Goal: Task Accomplishment & Management: Manage account settings

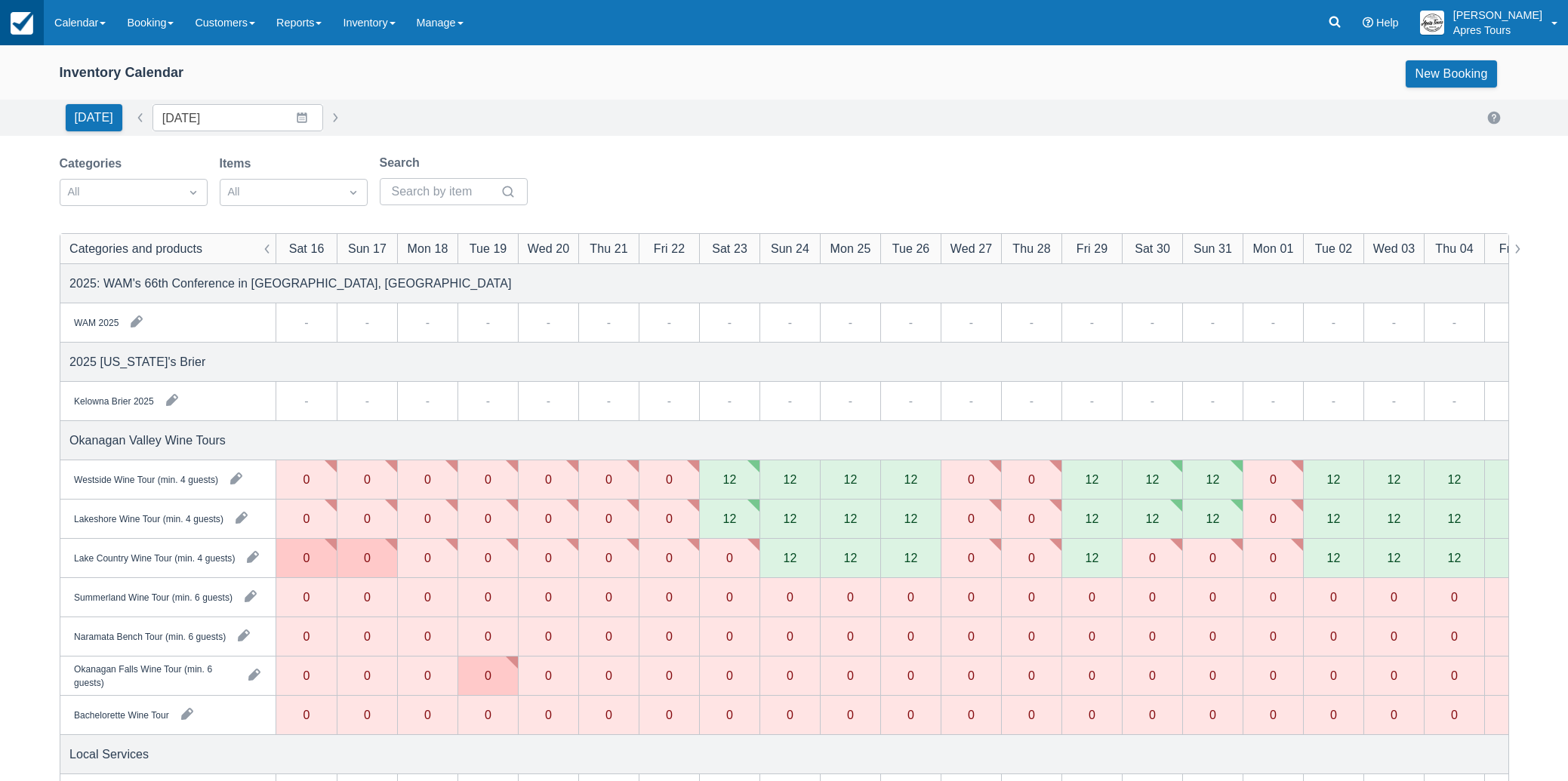
click at [28, 28] on img at bounding box center [22, 23] width 23 height 23
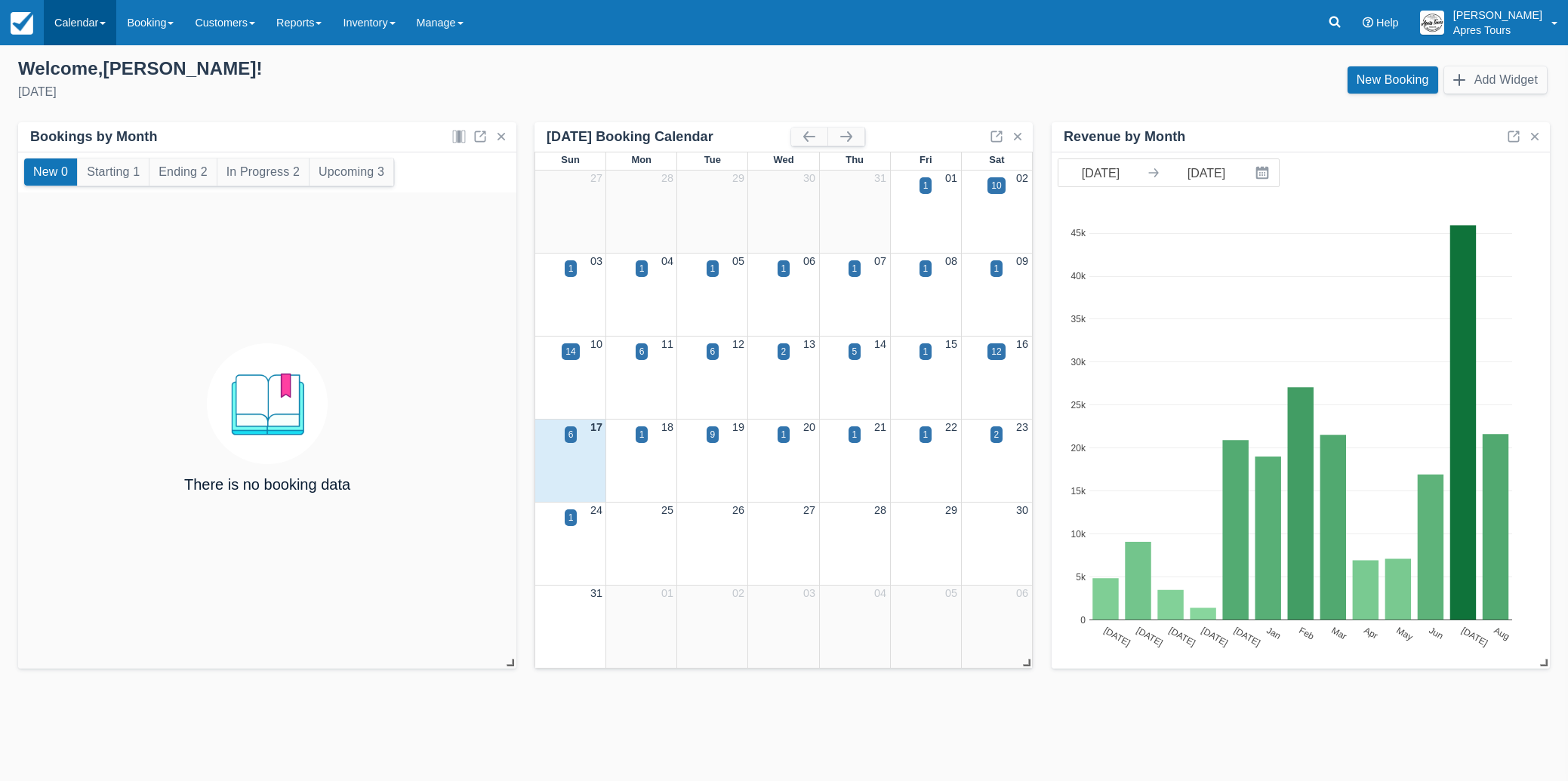
click at [85, 23] on link "Calendar" at bounding box center [80, 23] width 73 height 45
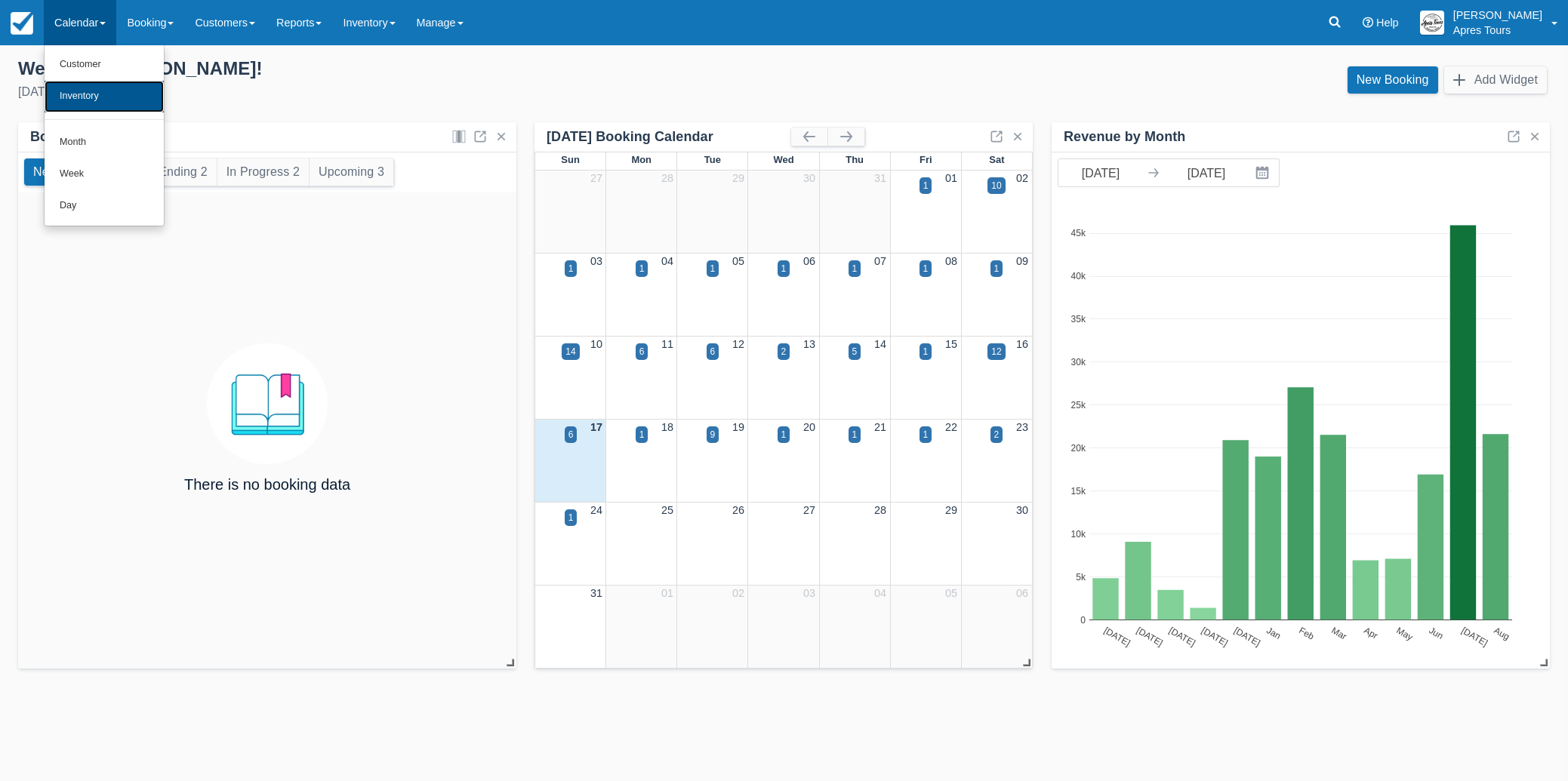
click at [80, 108] on link "Inventory" at bounding box center [104, 96] width 119 height 32
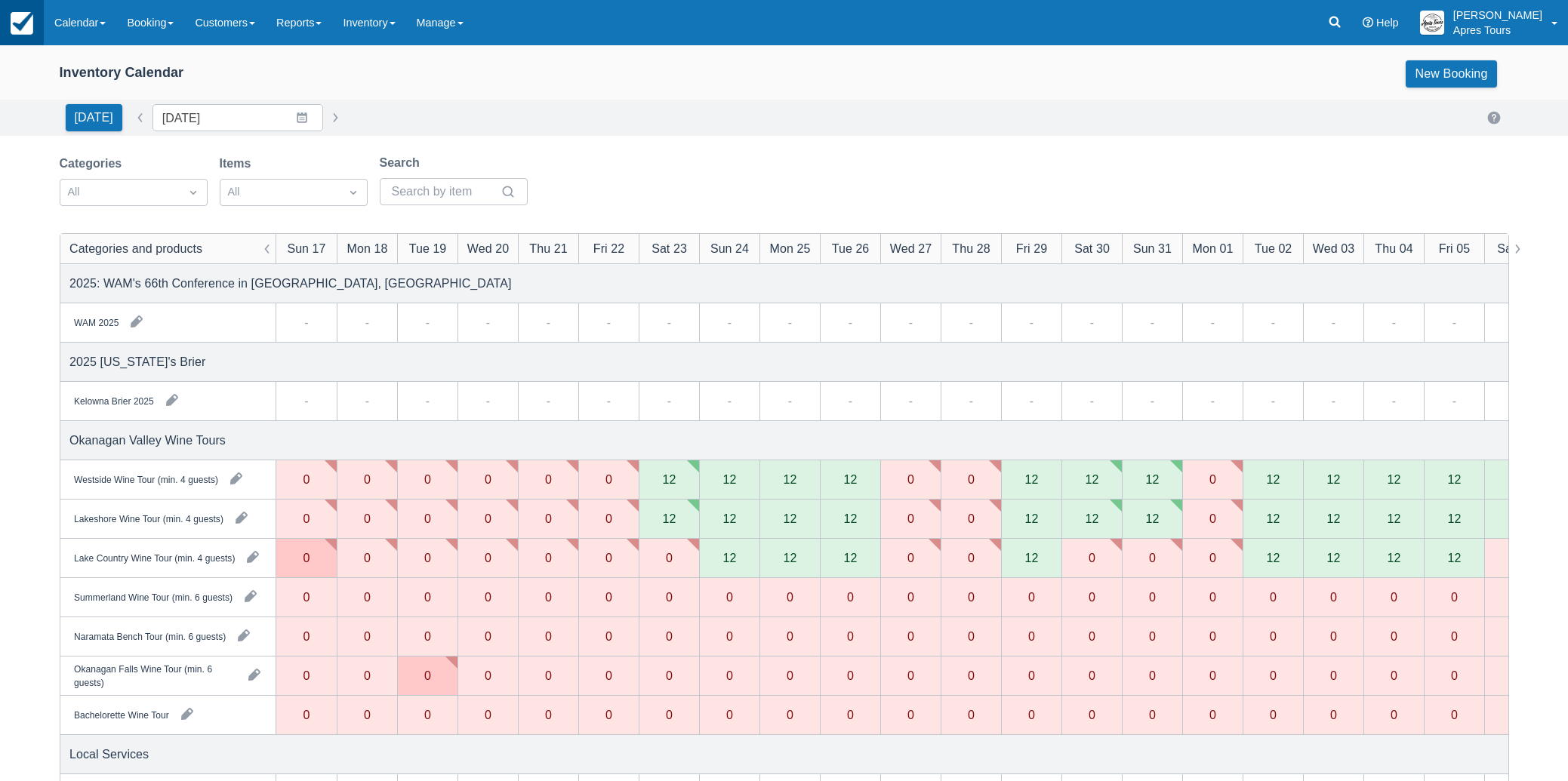
click at [17, 15] on img at bounding box center [22, 23] width 23 height 23
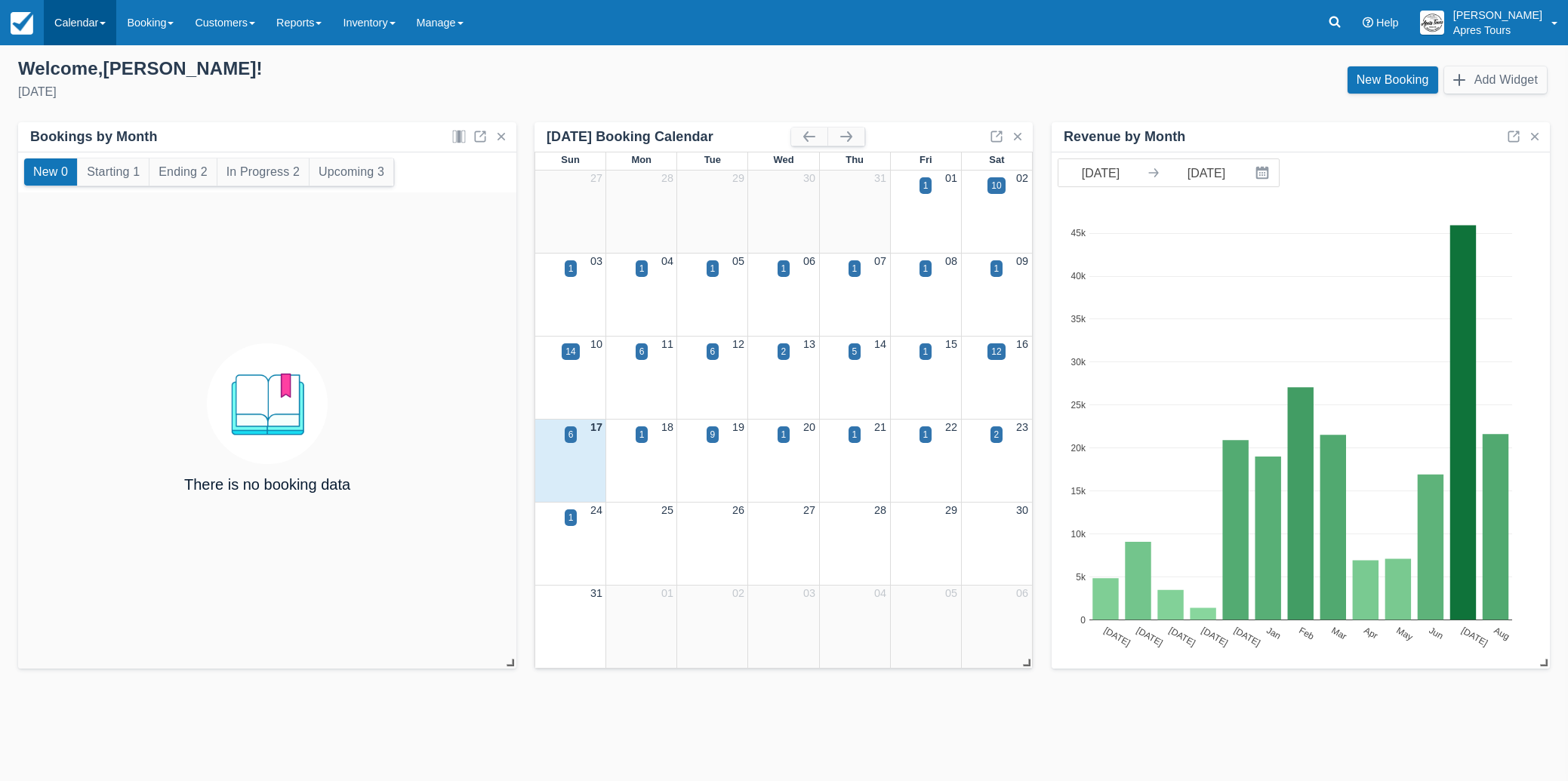
click at [79, 35] on link "Calendar" at bounding box center [80, 23] width 73 height 45
click at [83, 134] on link "Month" at bounding box center [104, 142] width 119 height 32
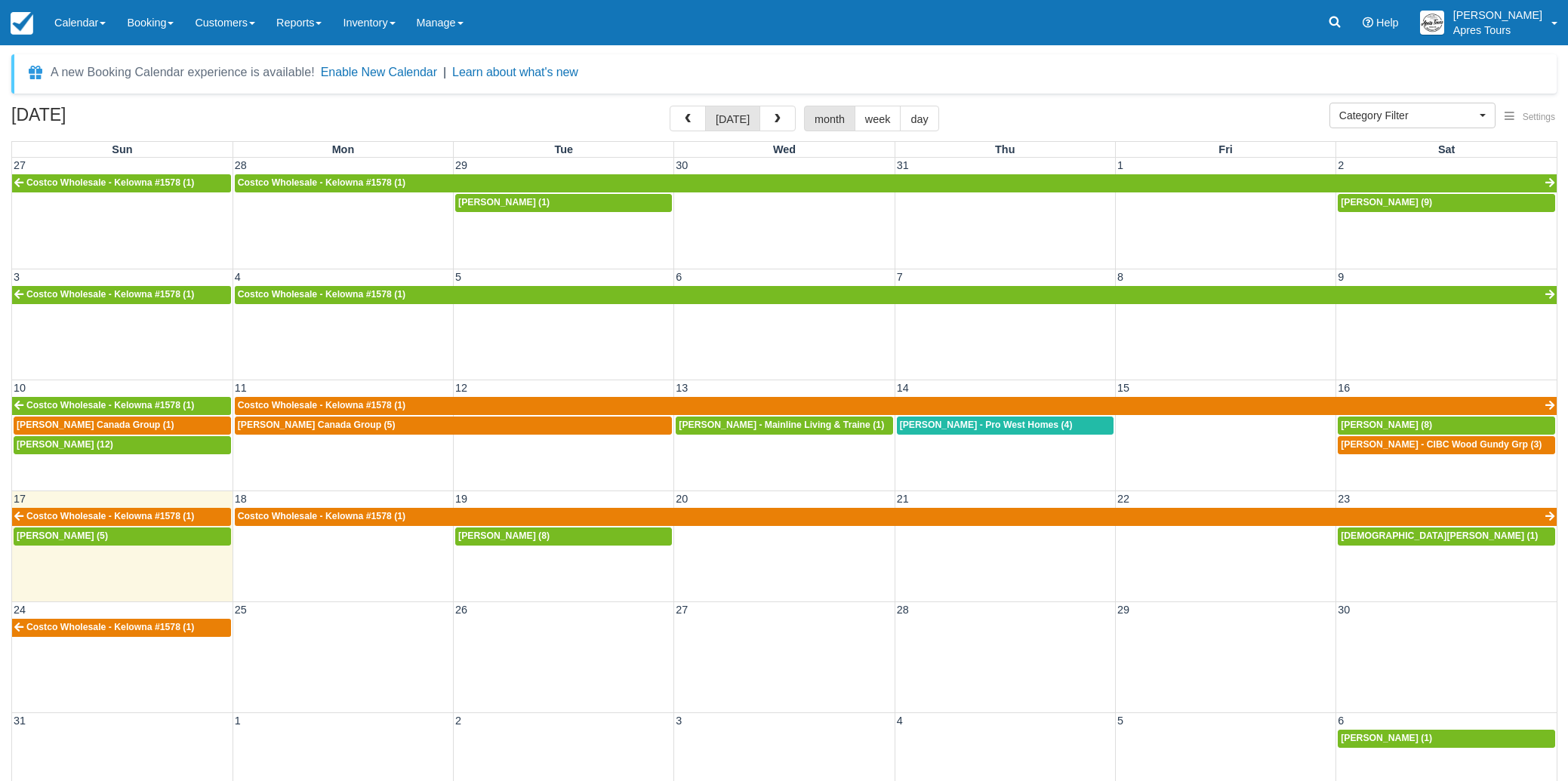
select select
click at [1462, 445] on span "Loughren, Lorraine - CIBC Wood Gundy Grp (3)" at bounding box center [1441, 444] width 201 height 11
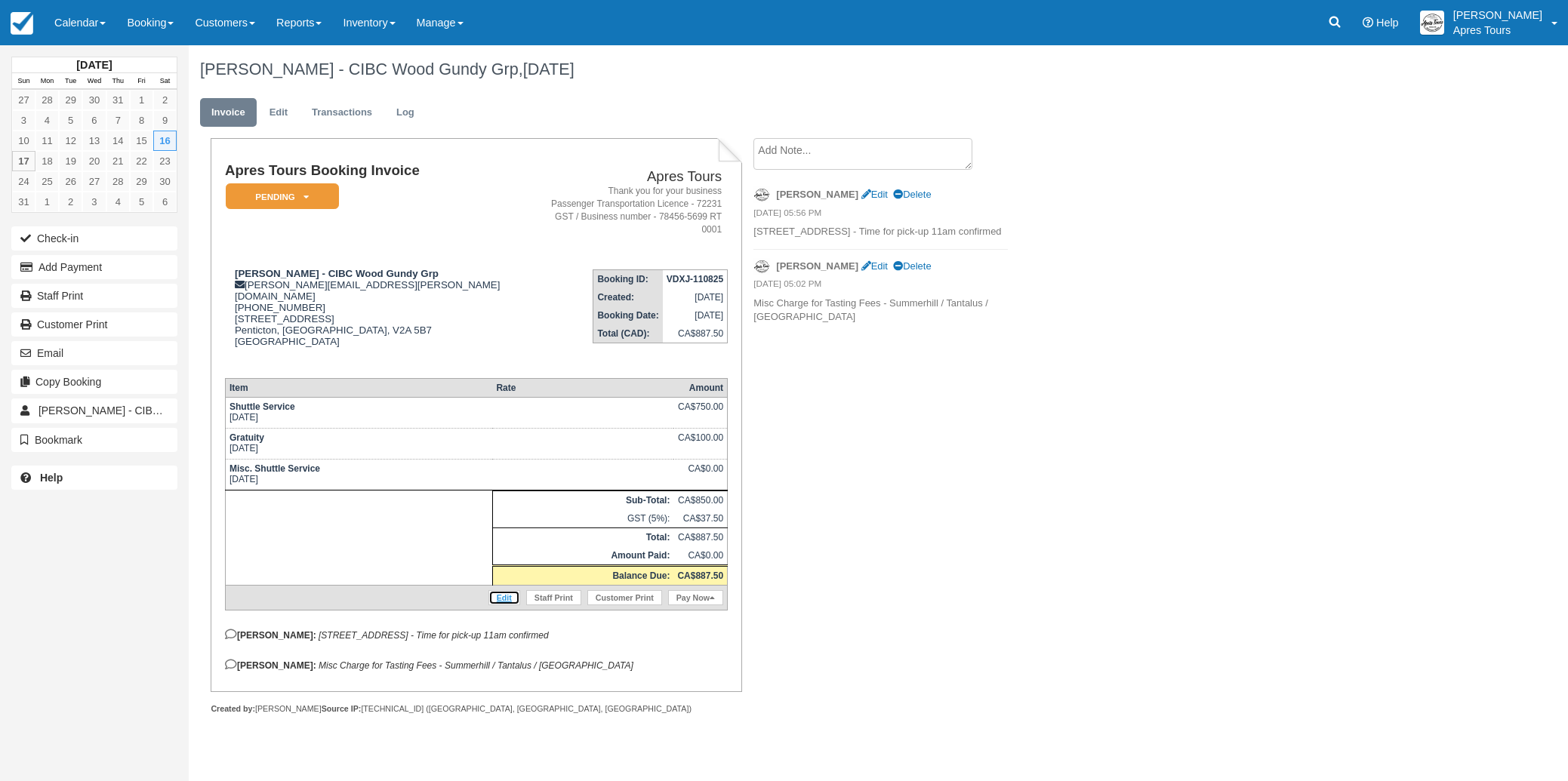
click at [503, 590] on link "Edit" at bounding box center [504, 597] width 32 height 15
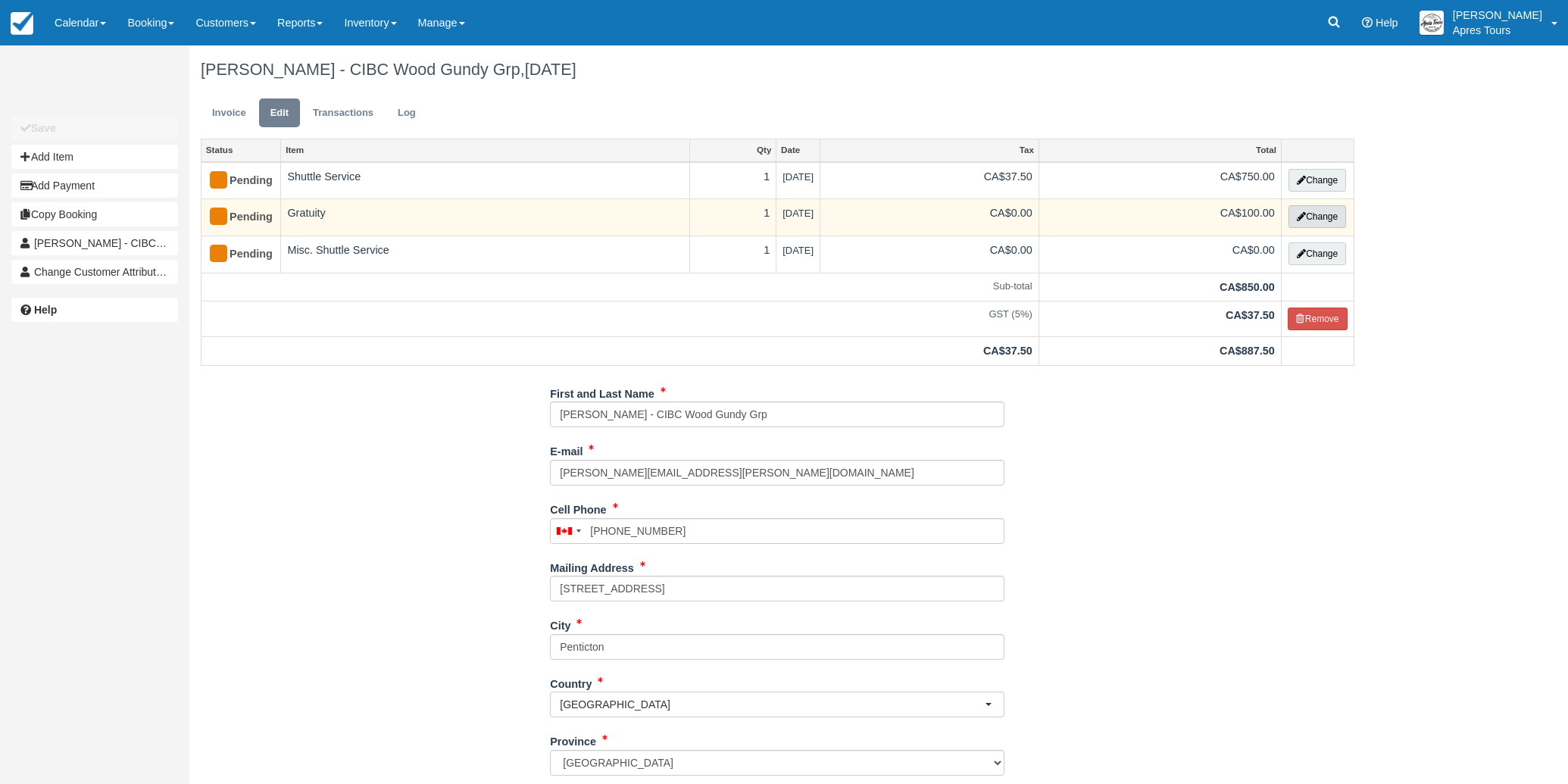
click at [1317, 217] on button "Change" at bounding box center [1317, 217] width 58 height 23
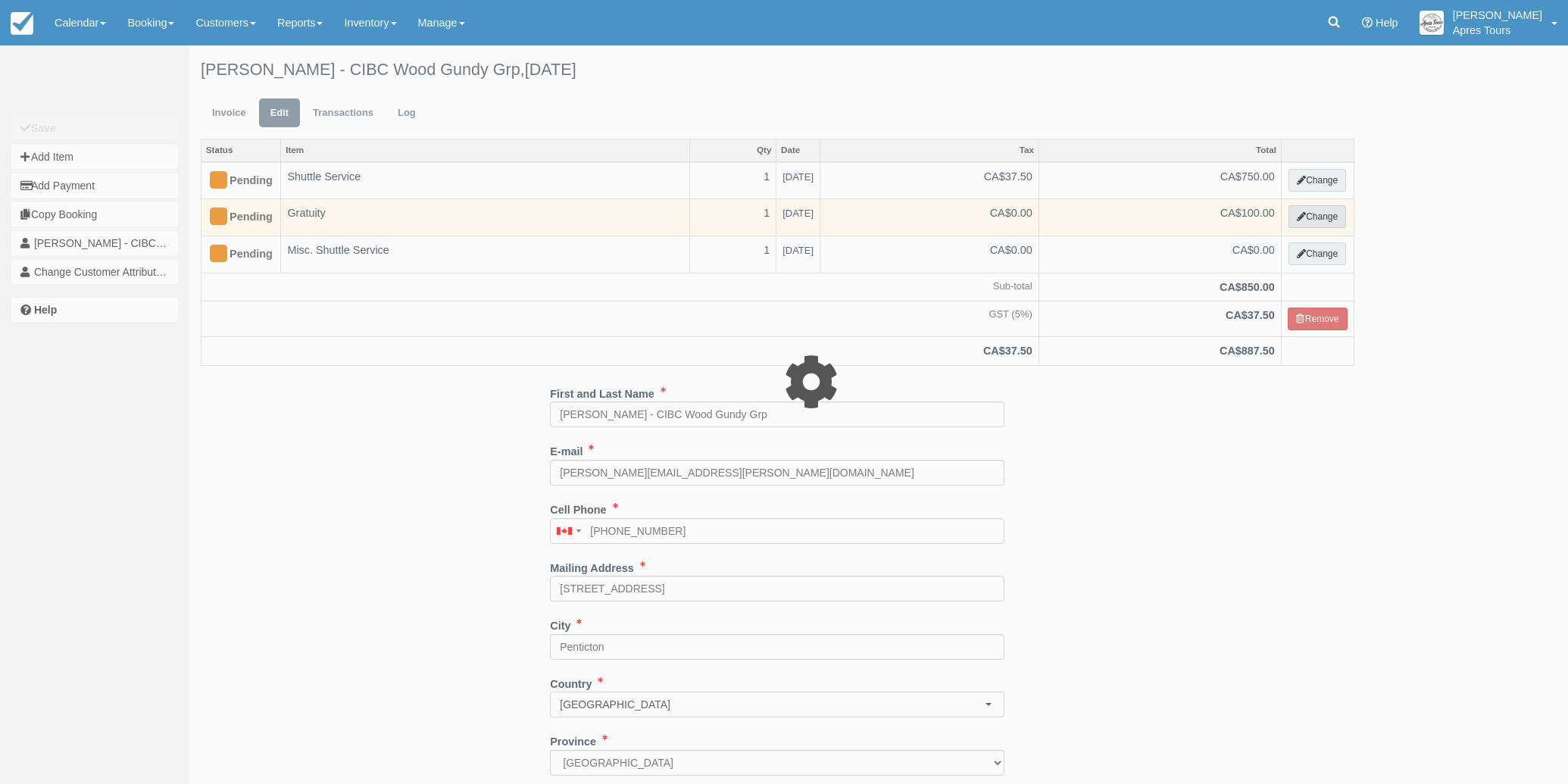
select select "4"
type input "100.00"
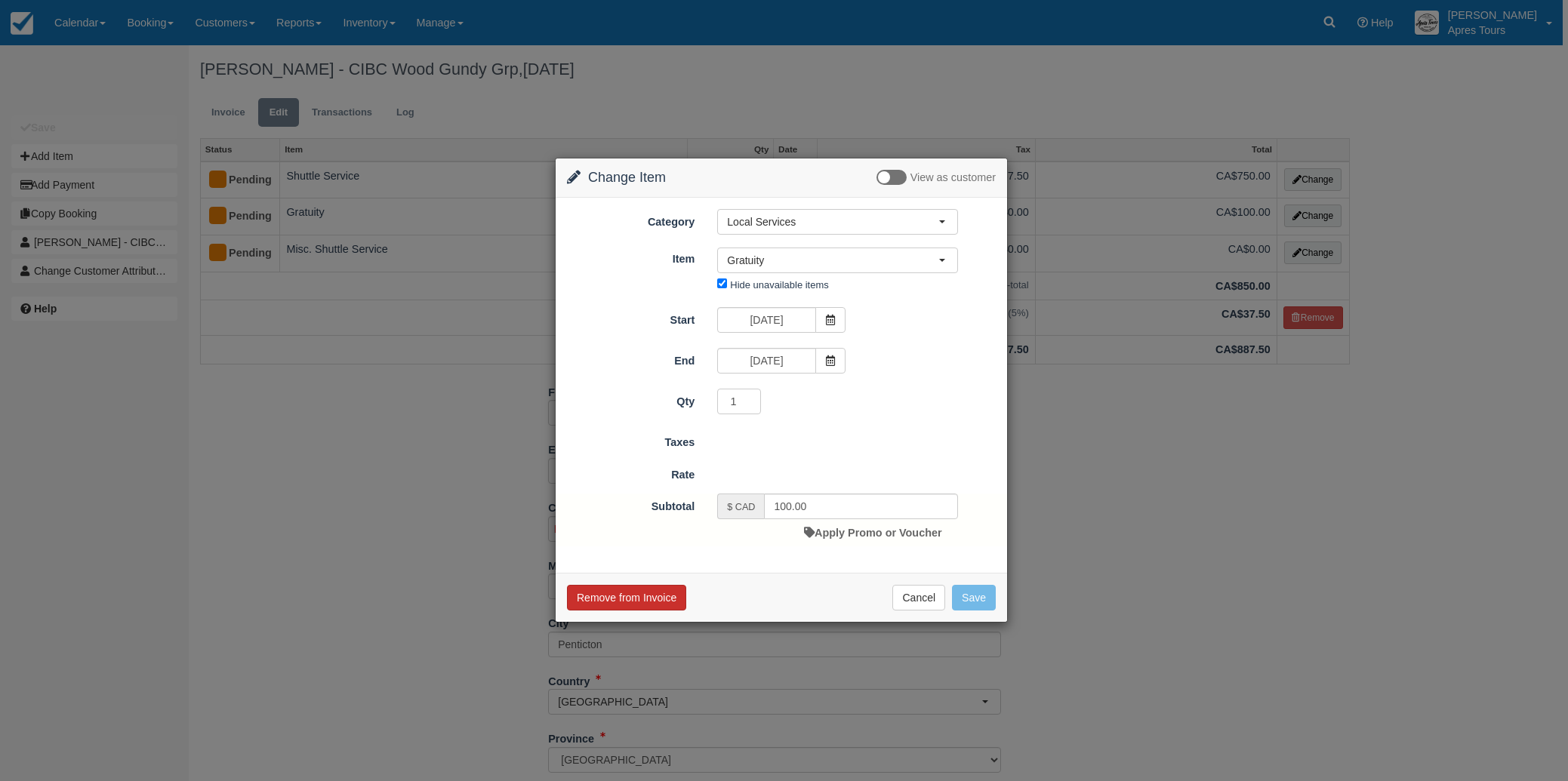
click at [629, 594] on button "Remove from Invoice" at bounding box center [626, 598] width 119 height 26
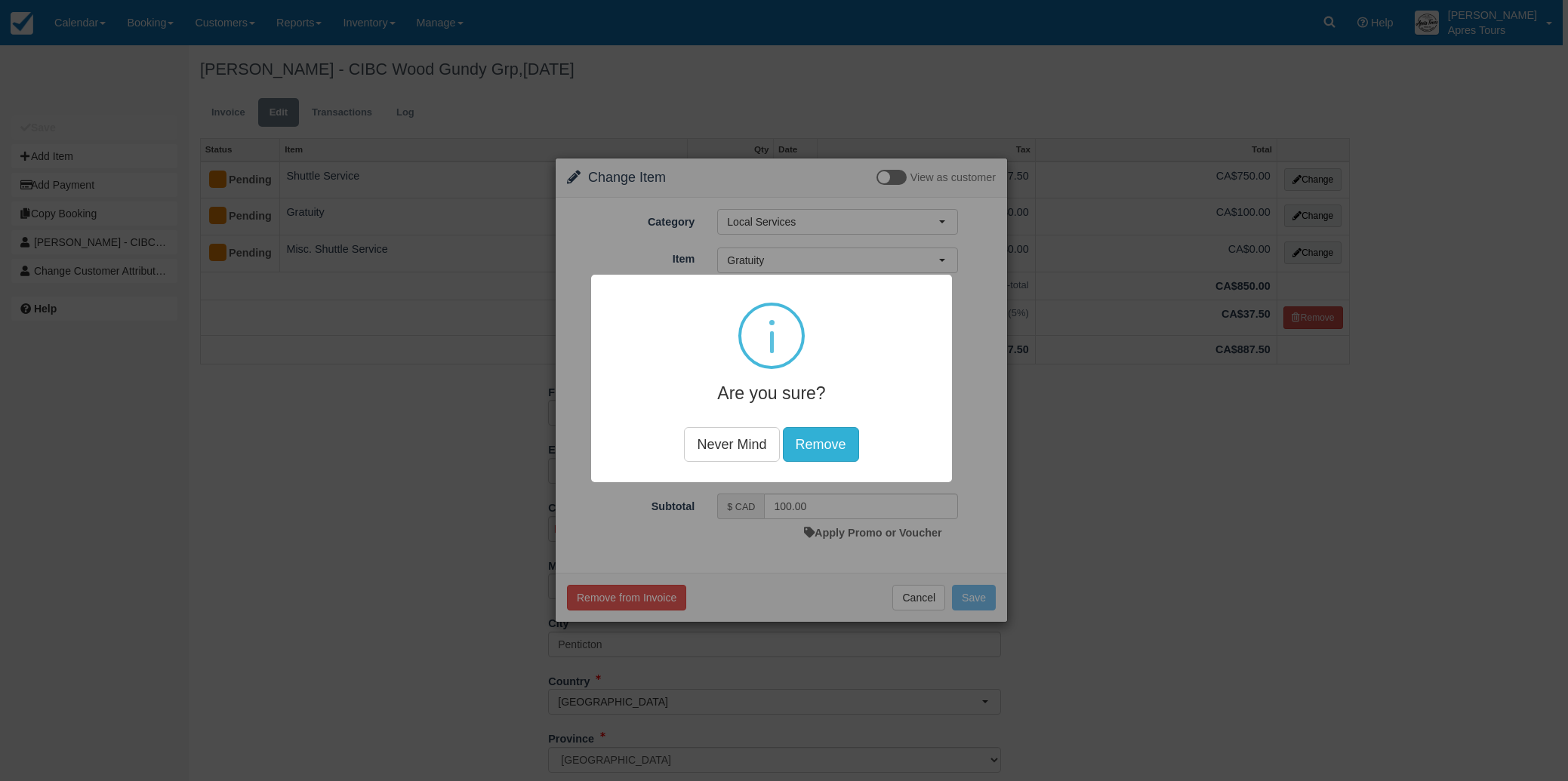
click at [826, 452] on button "Remove" at bounding box center [820, 444] width 76 height 35
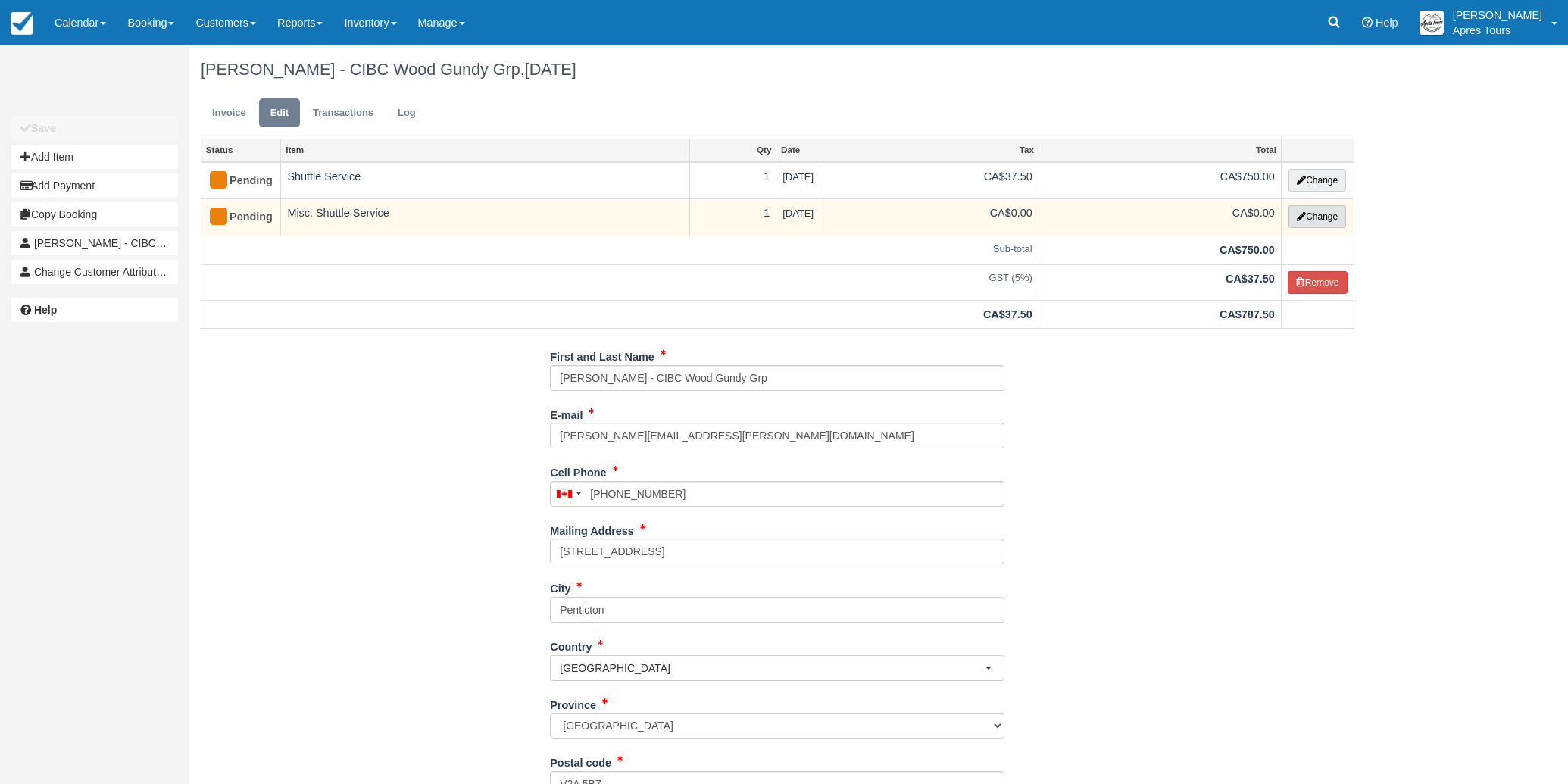
click at [1340, 213] on button "Change" at bounding box center [1317, 217] width 58 height 23
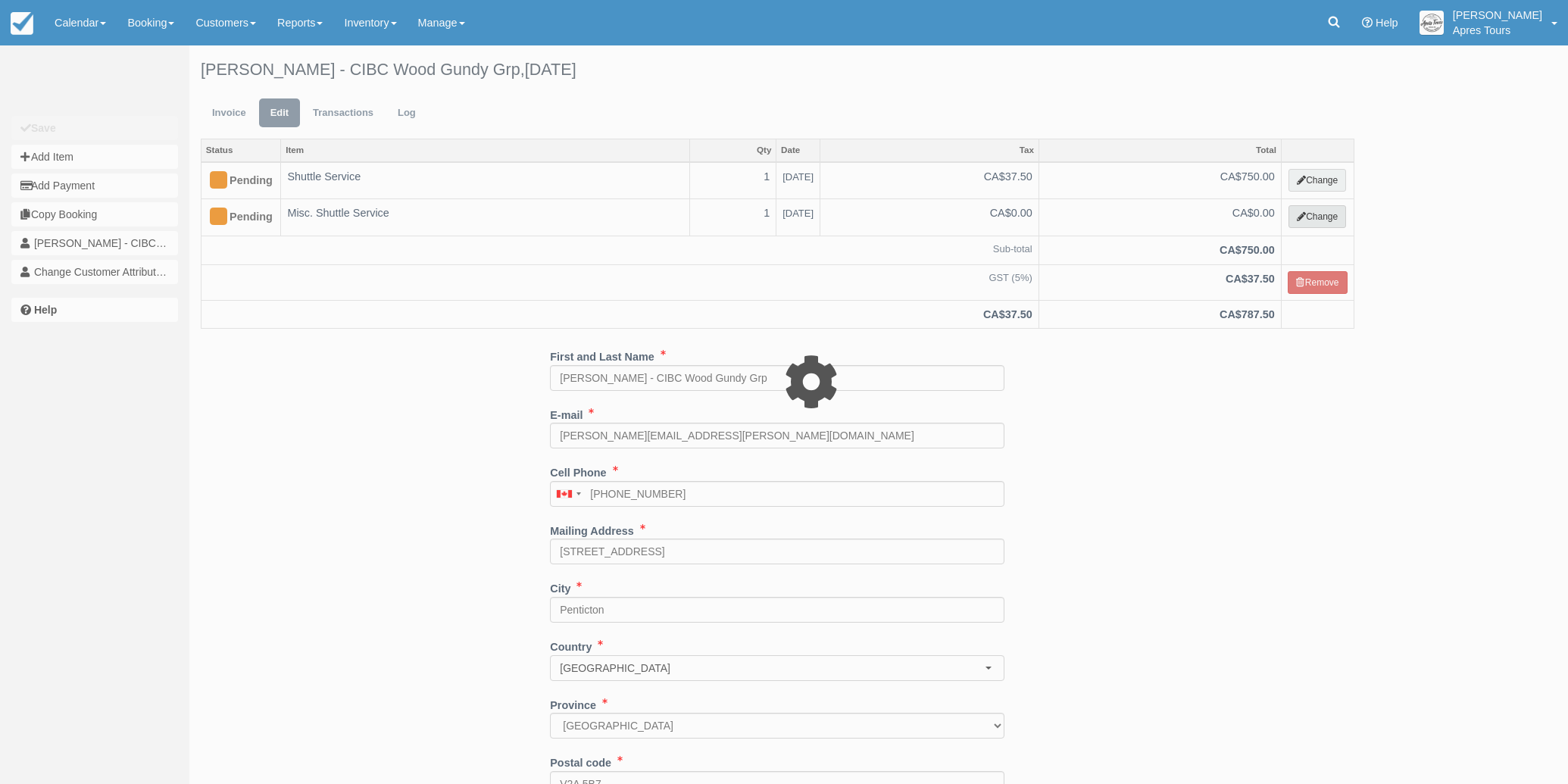
select select "4"
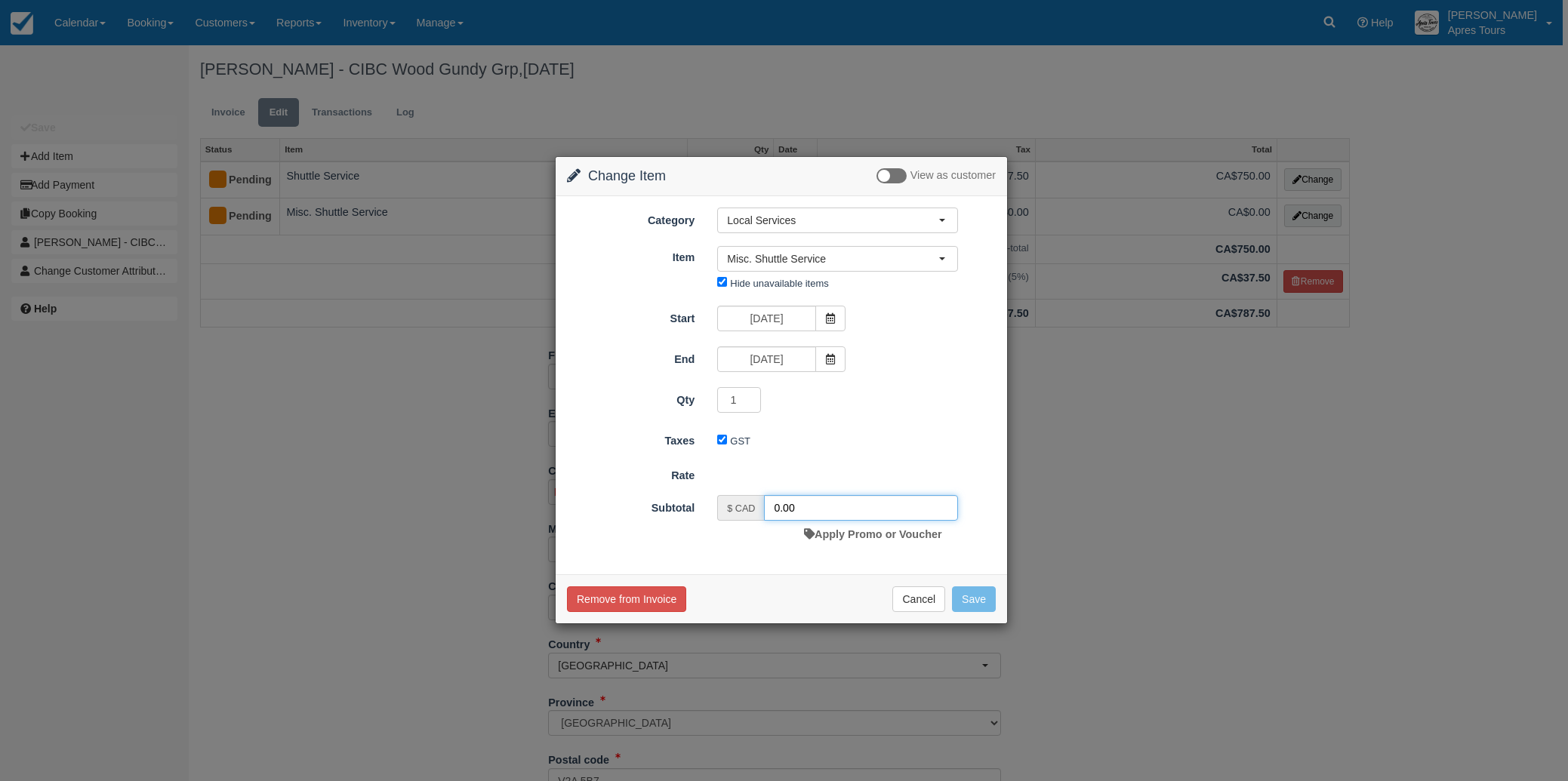
drag, startPoint x: 778, startPoint y: 505, endPoint x: 796, endPoint y: 501, distance: 18.4
click at [778, 505] on input "0.00" at bounding box center [861, 508] width 194 height 26
type input "524.00"
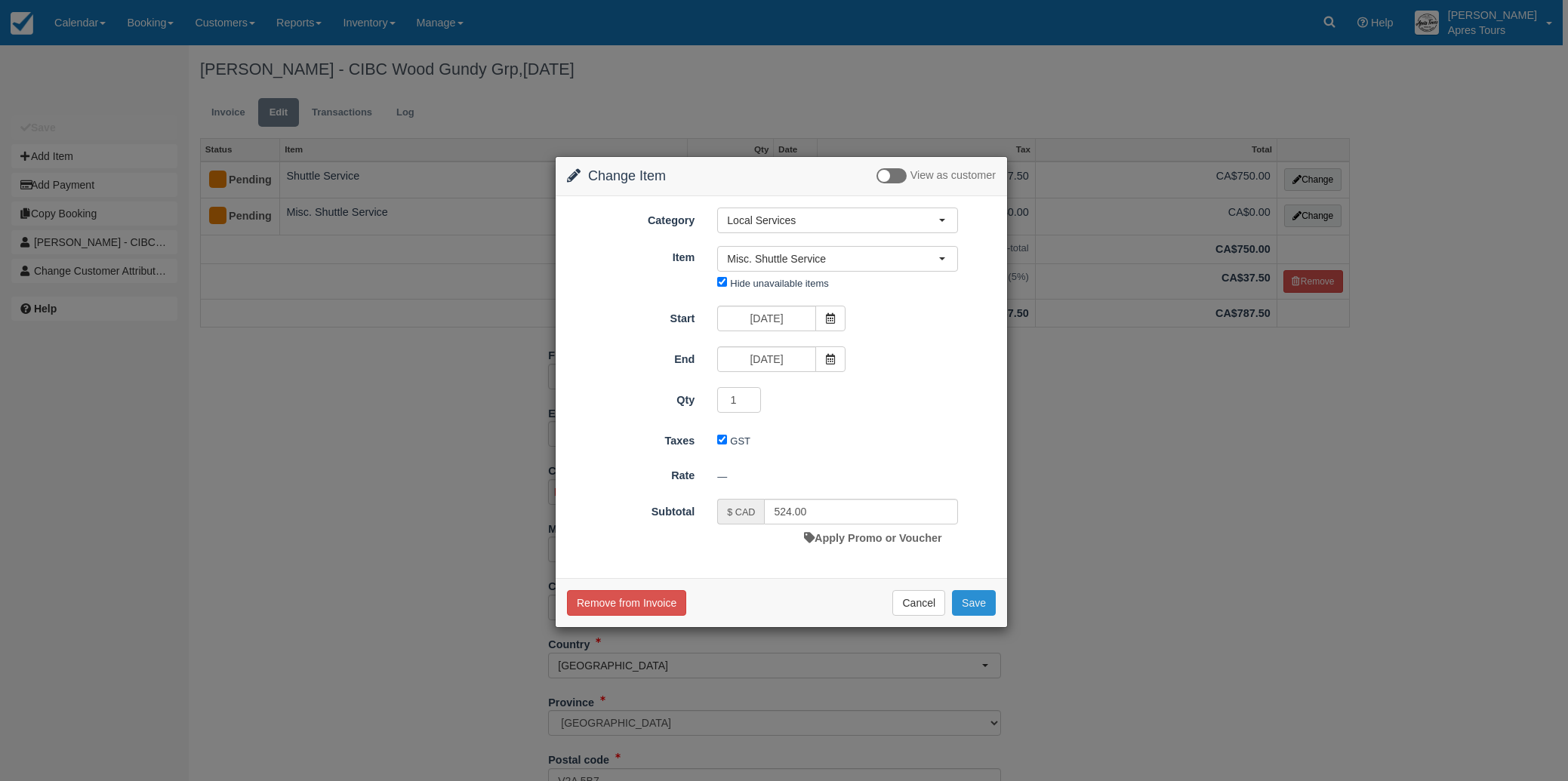
click at [983, 605] on button "Save" at bounding box center [974, 603] width 44 height 26
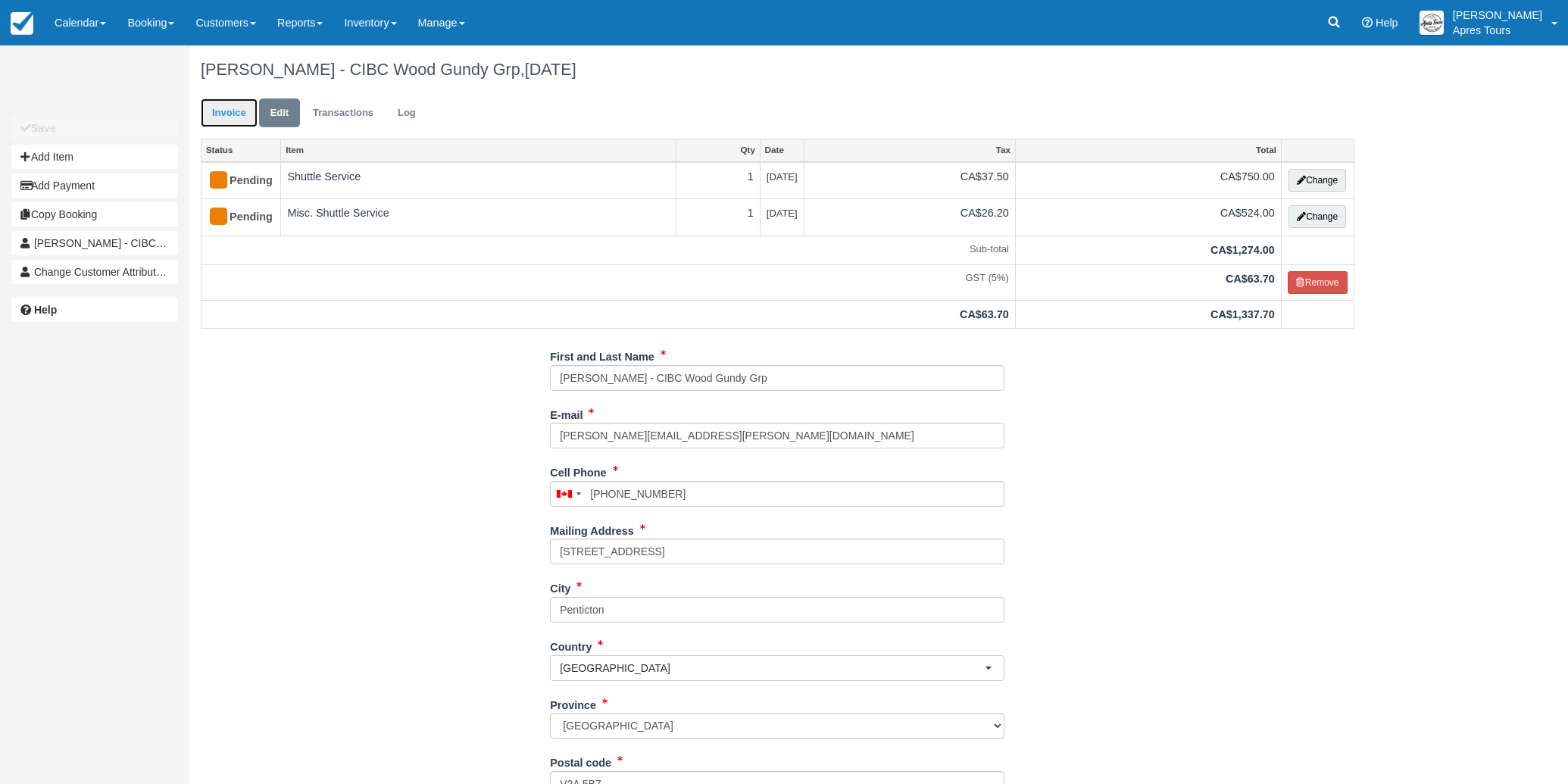
click at [228, 114] on link "Invoice" at bounding box center [229, 113] width 57 height 29
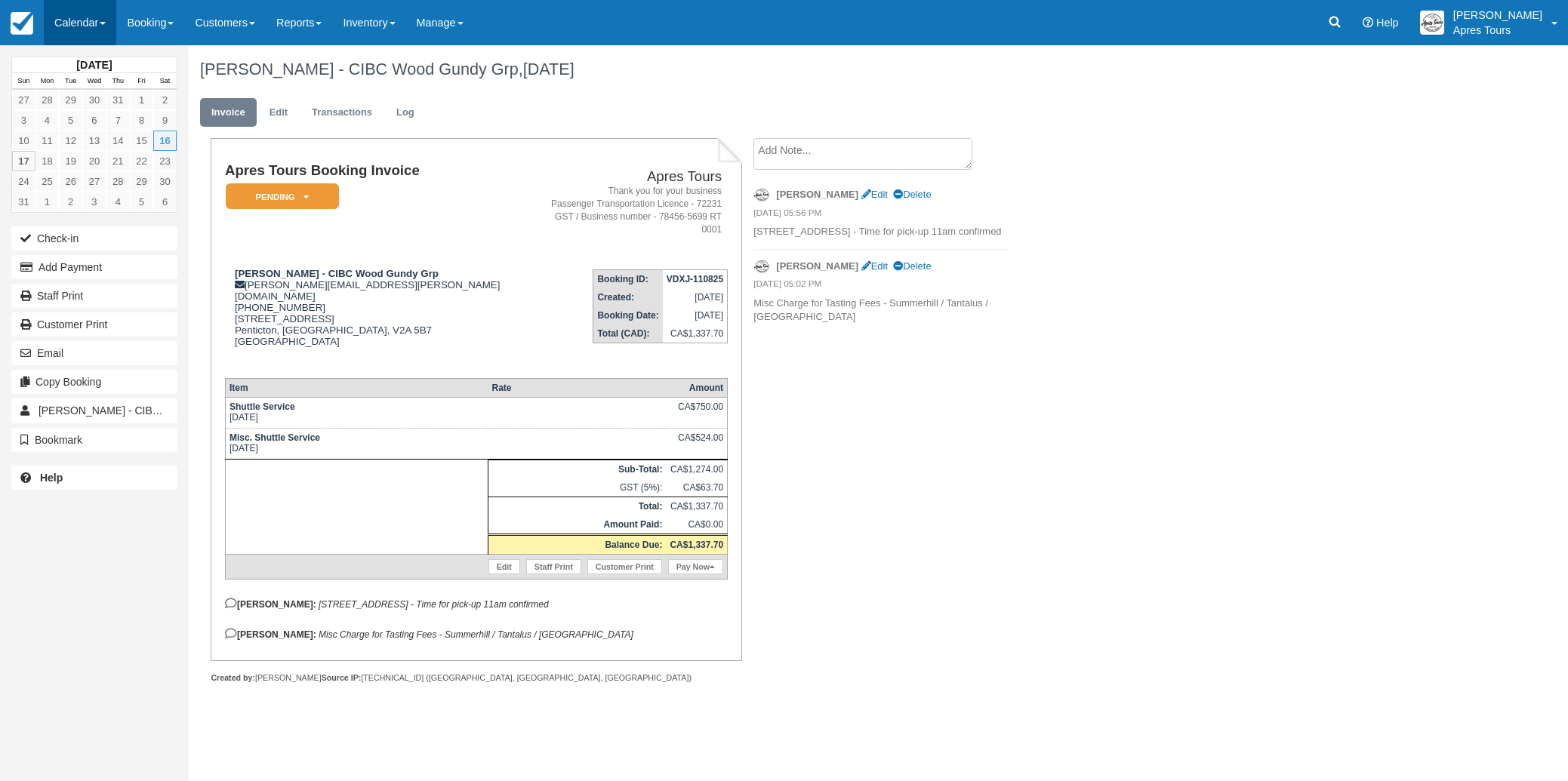
click at [83, 25] on link "Calendar" at bounding box center [80, 23] width 73 height 45
click at [83, 141] on link "Month" at bounding box center [104, 142] width 119 height 32
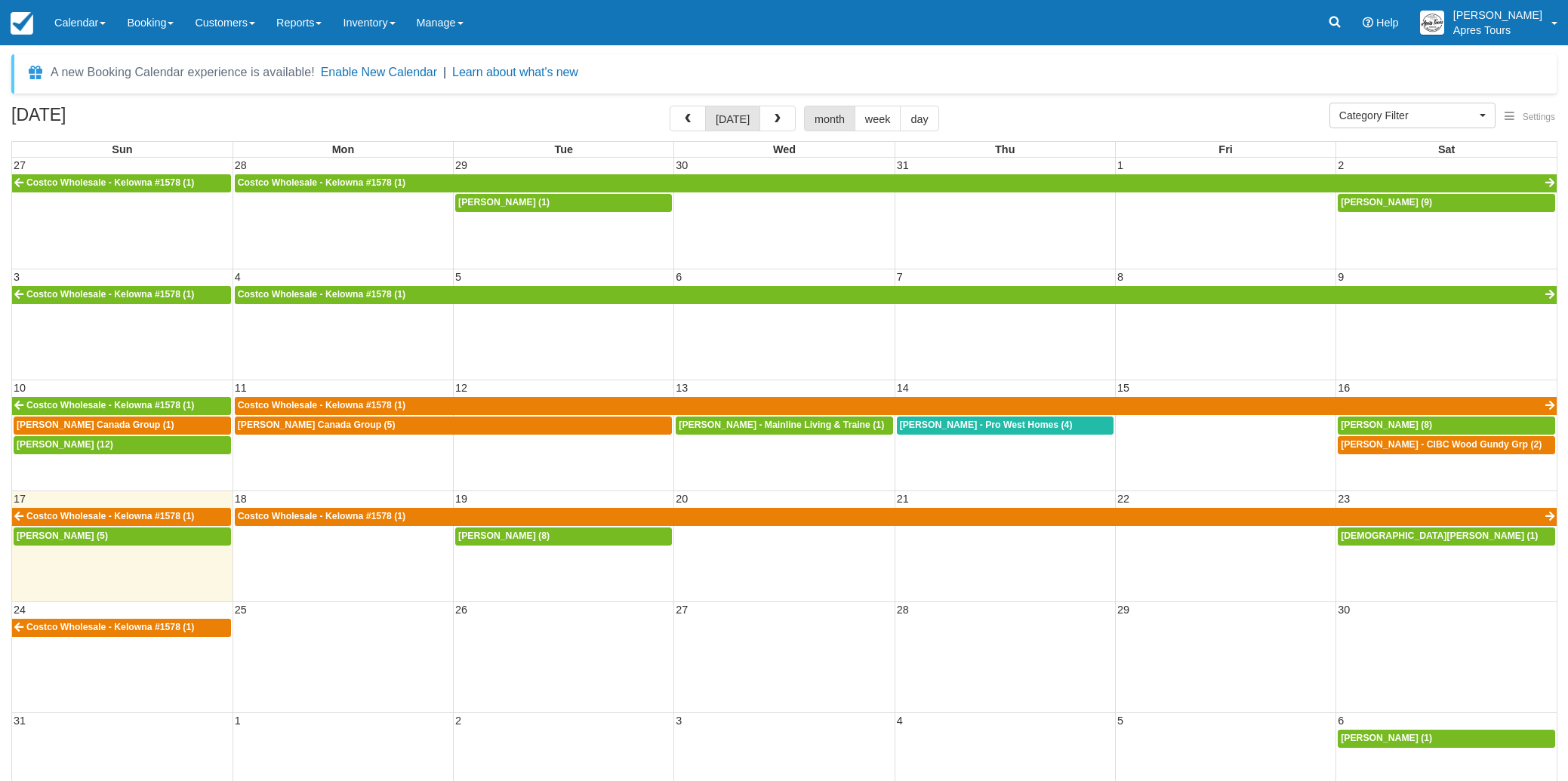
select select
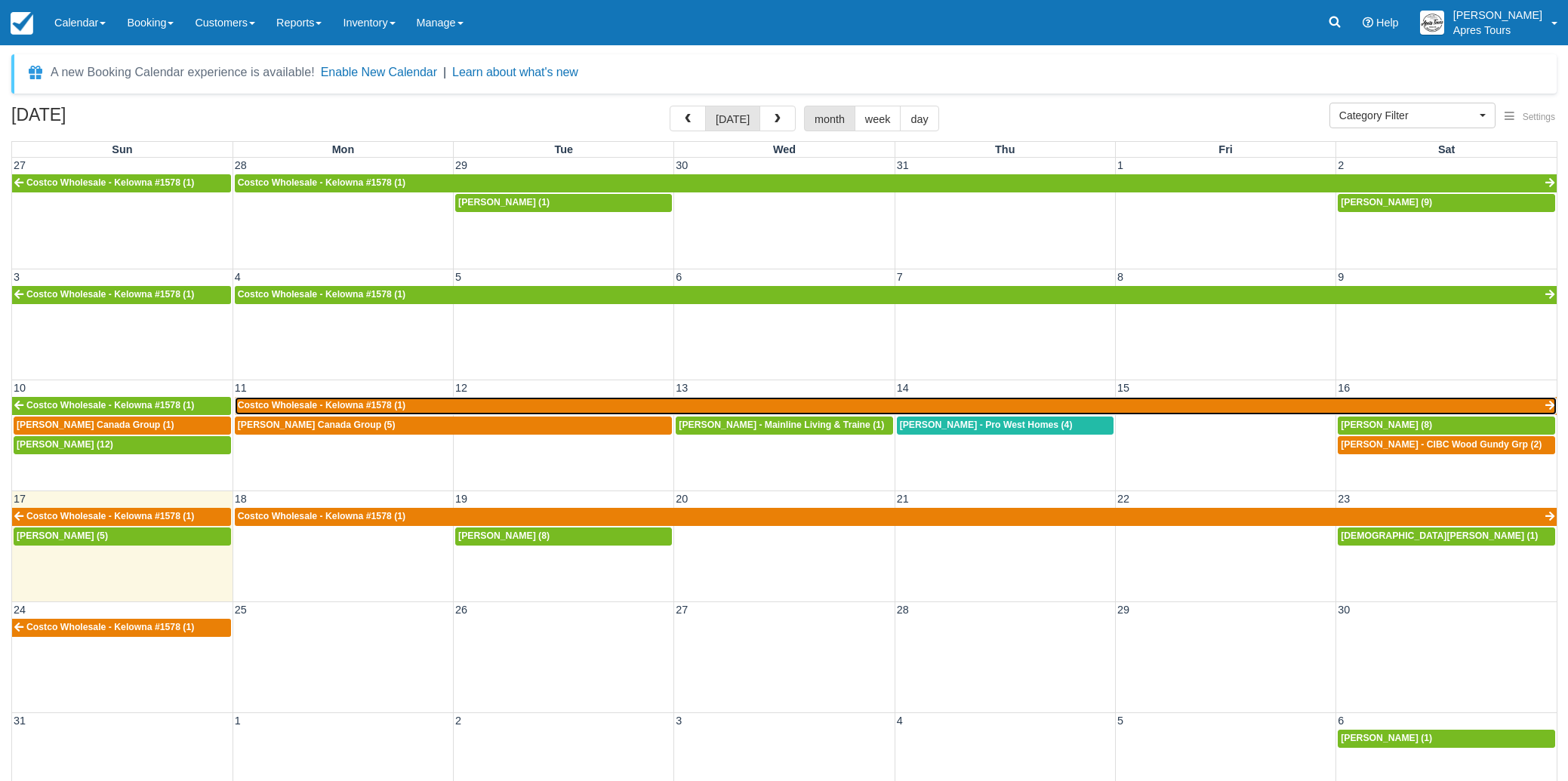
click at [534, 401] on link "Costco Wholesale - Kelowna #1578 (1)" at bounding box center [895, 405] width 1322 height 18
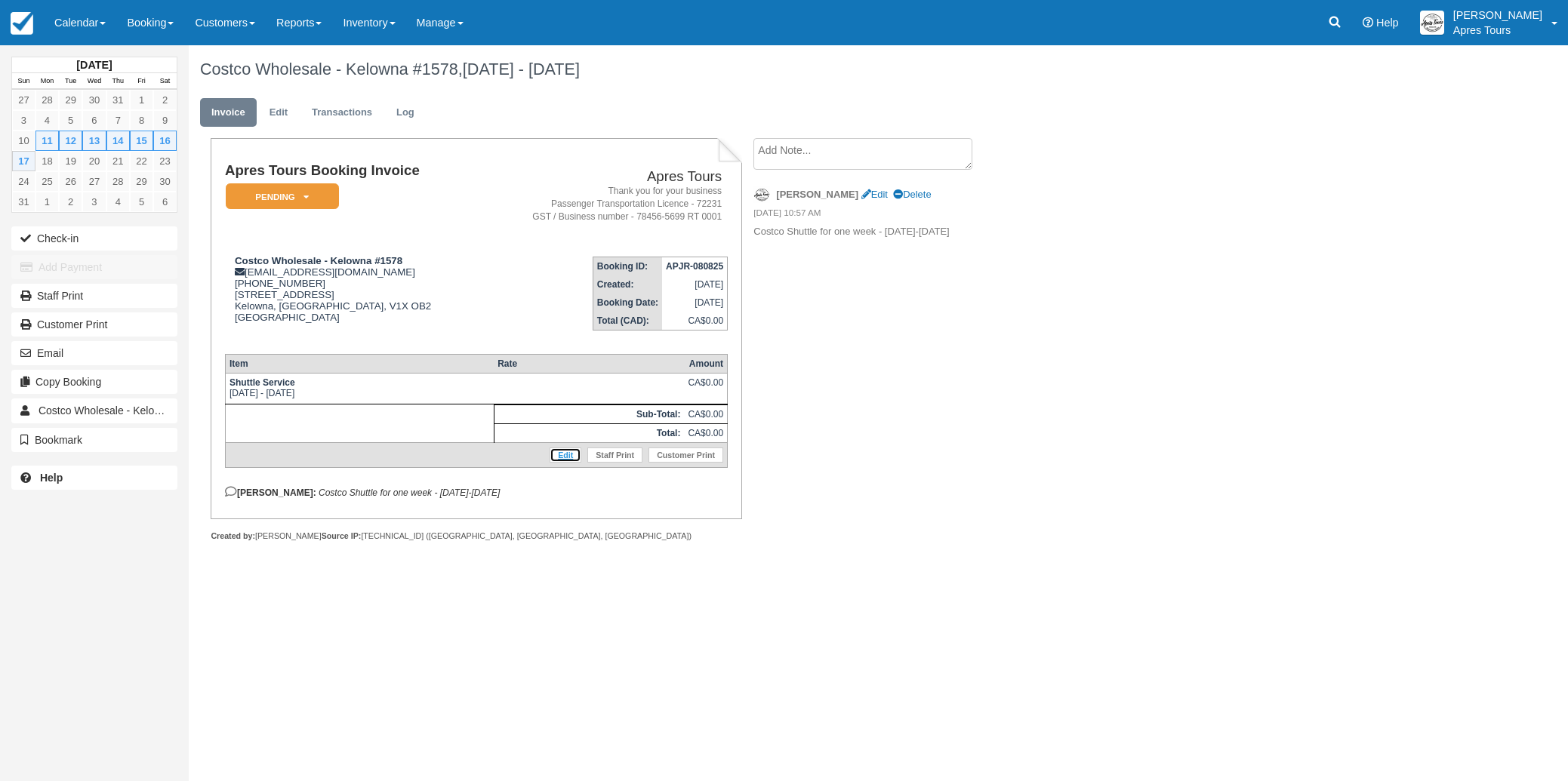
click at [567, 461] on link "Edit" at bounding box center [565, 455] width 32 height 15
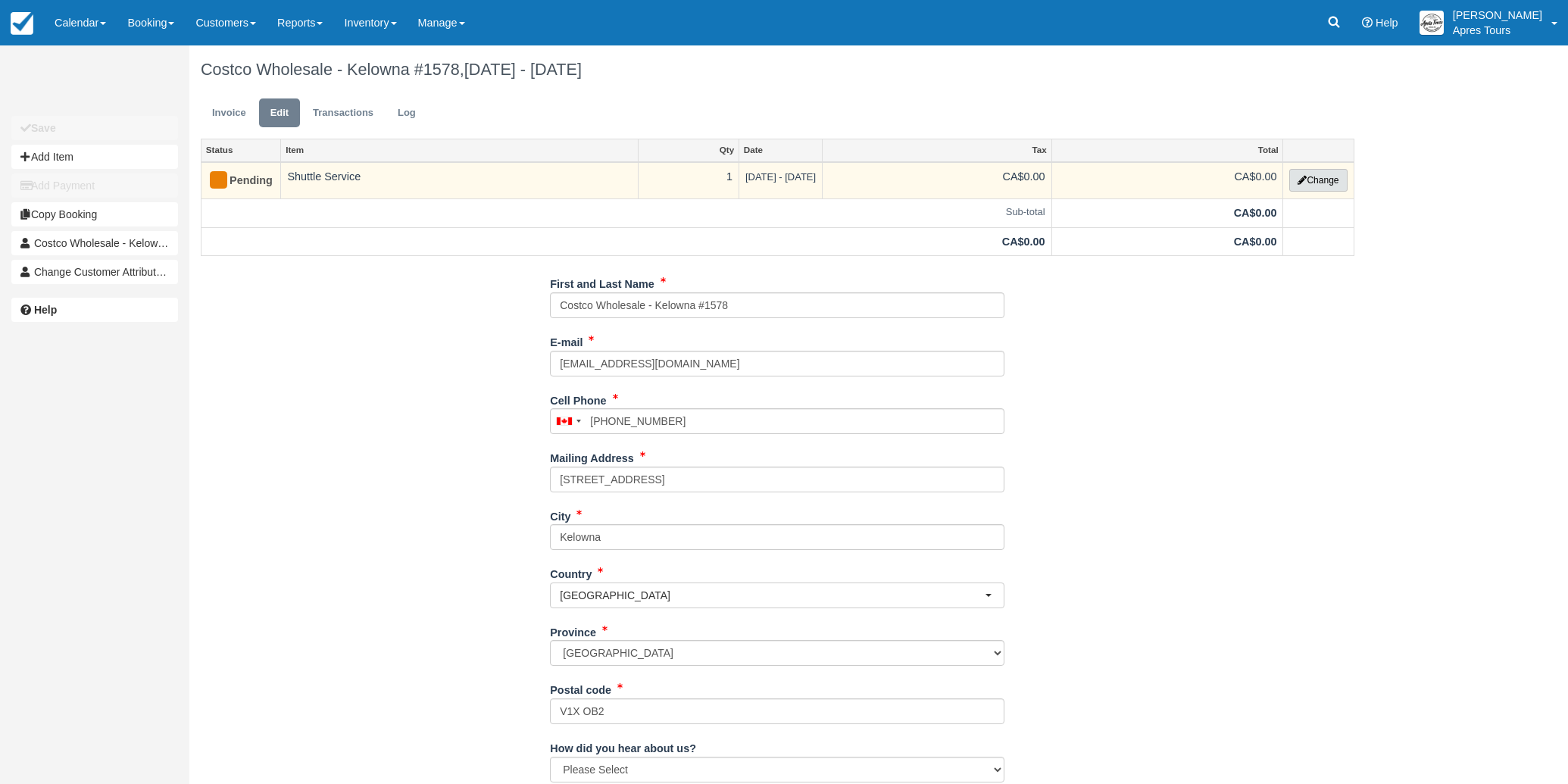
click at [1325, 176] on button "Change" at bounding box center [1318, 180] width 58 height 23
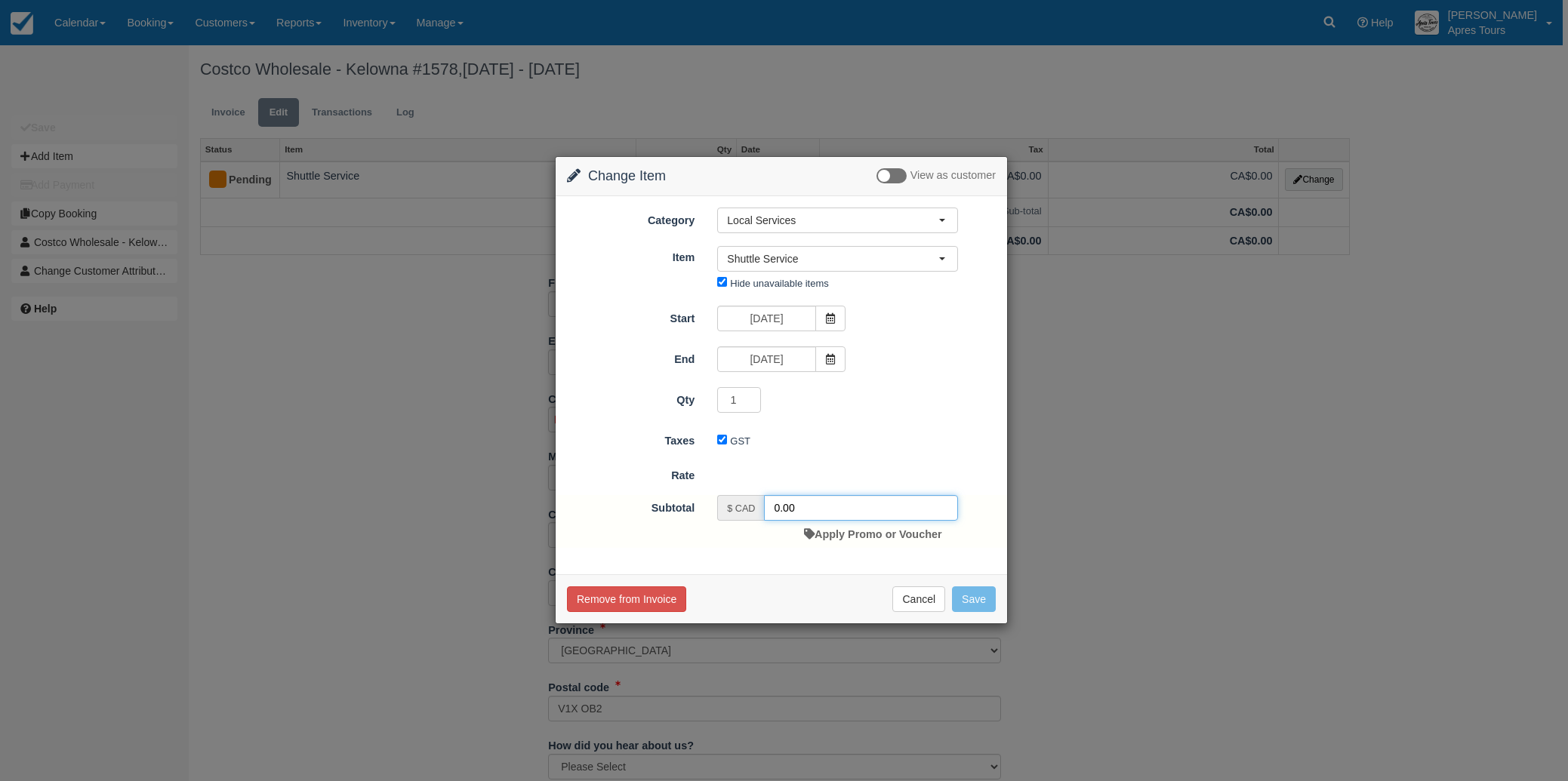
click at [774, 506] on input "0.00" at bounding box center [861, 508] width 194 height 26
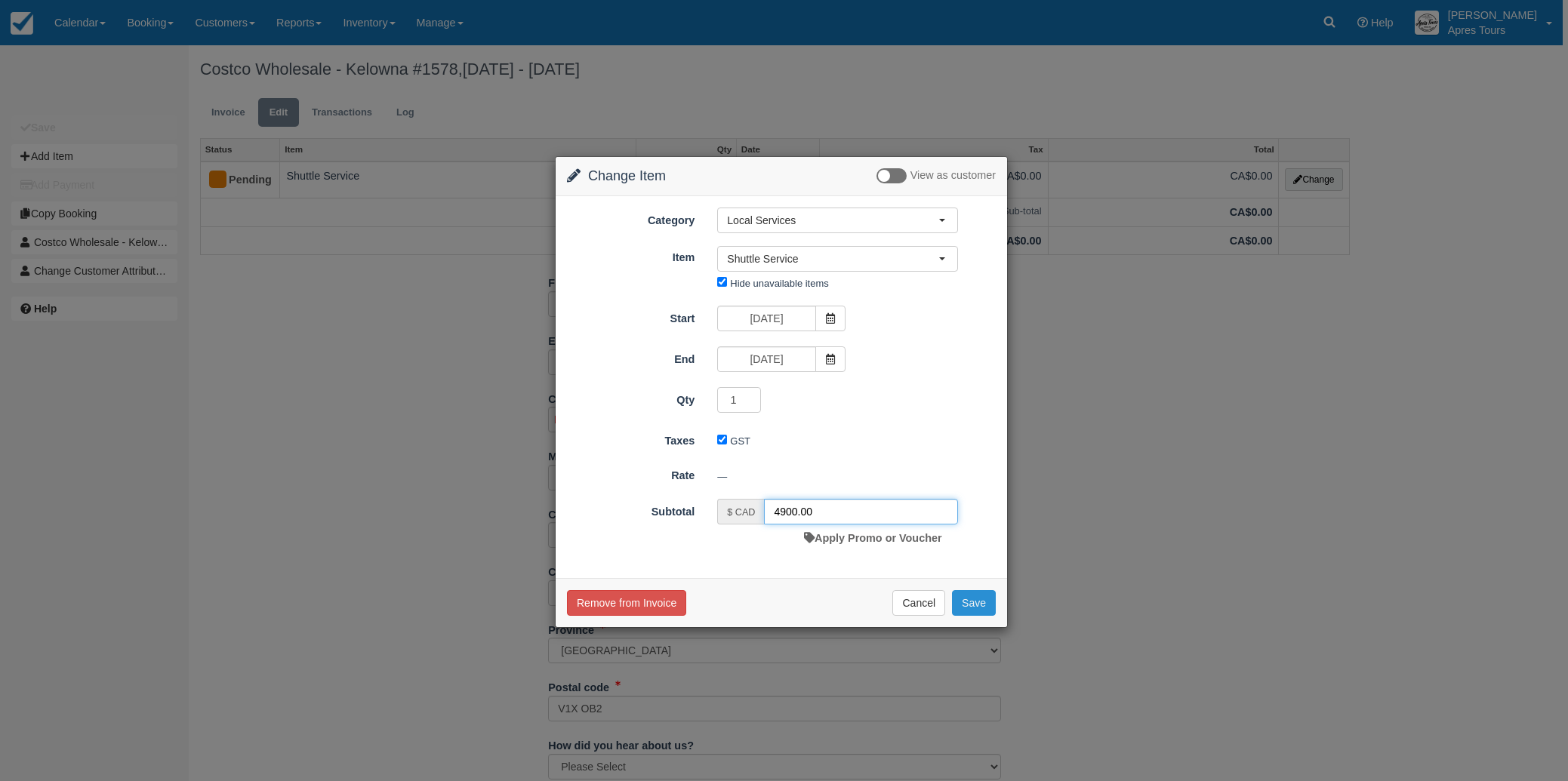
type input "4900.00"
click at [983, 605] on button "Save" at bounding box center [974, 603] width 44 height 26
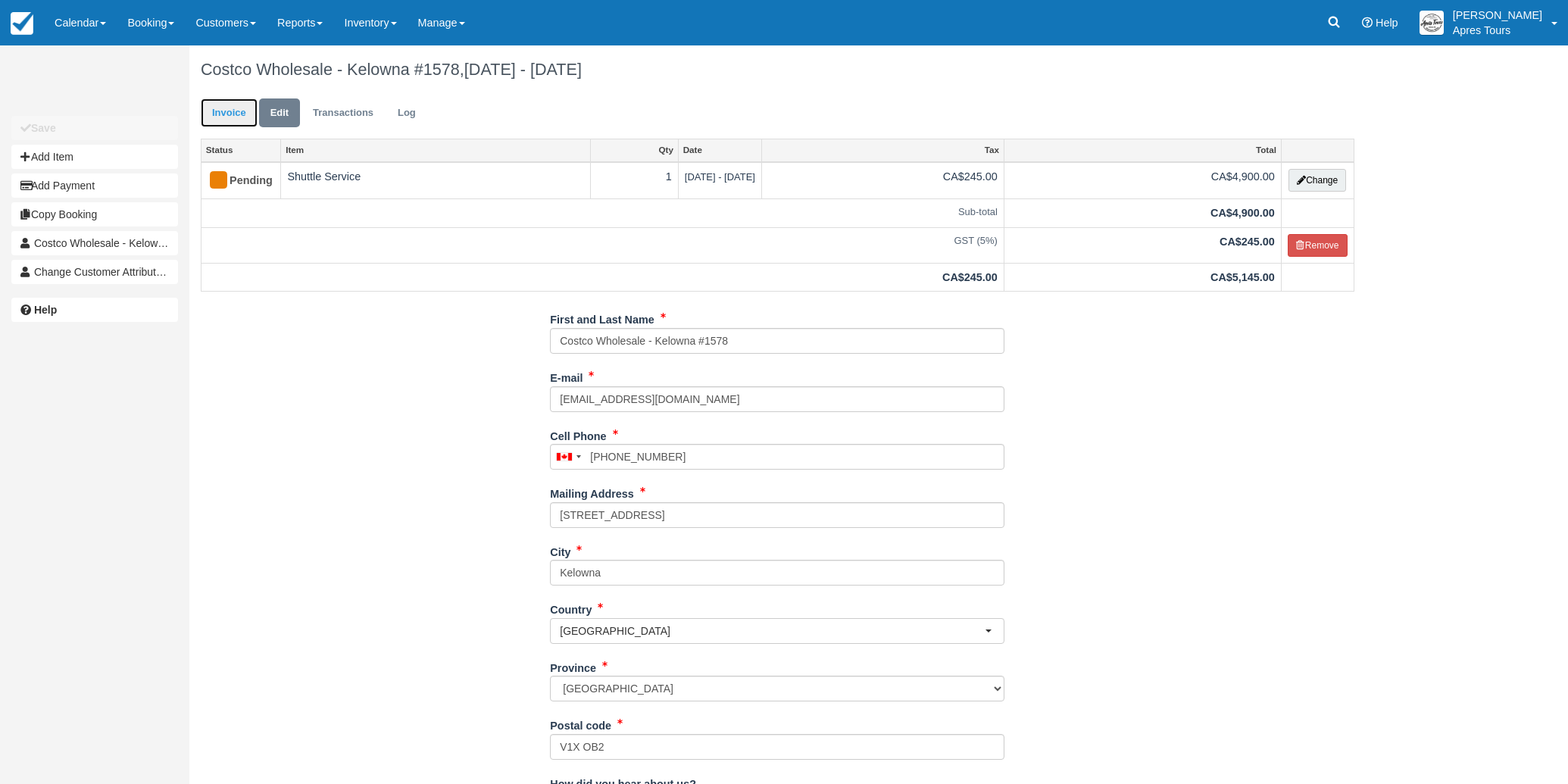
click at [227, 109] on link "Invoice" at bounding box center [229, 113] width 57 height 29
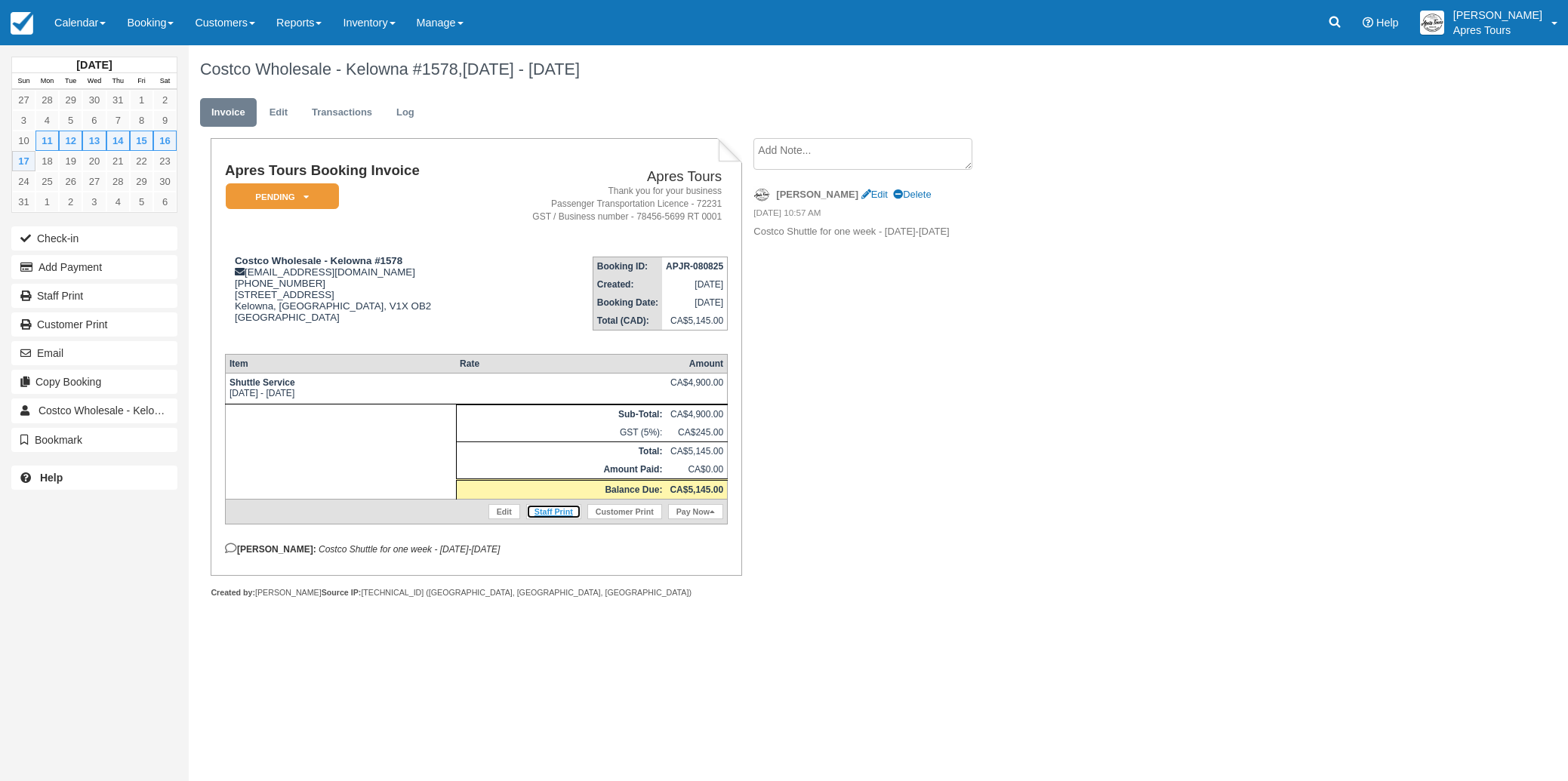
click at [542, 520] on link "Staff Print" at bounding box center [554, 511] width 55 height 15
